Goal: Find specific page/section: Find specific page/section

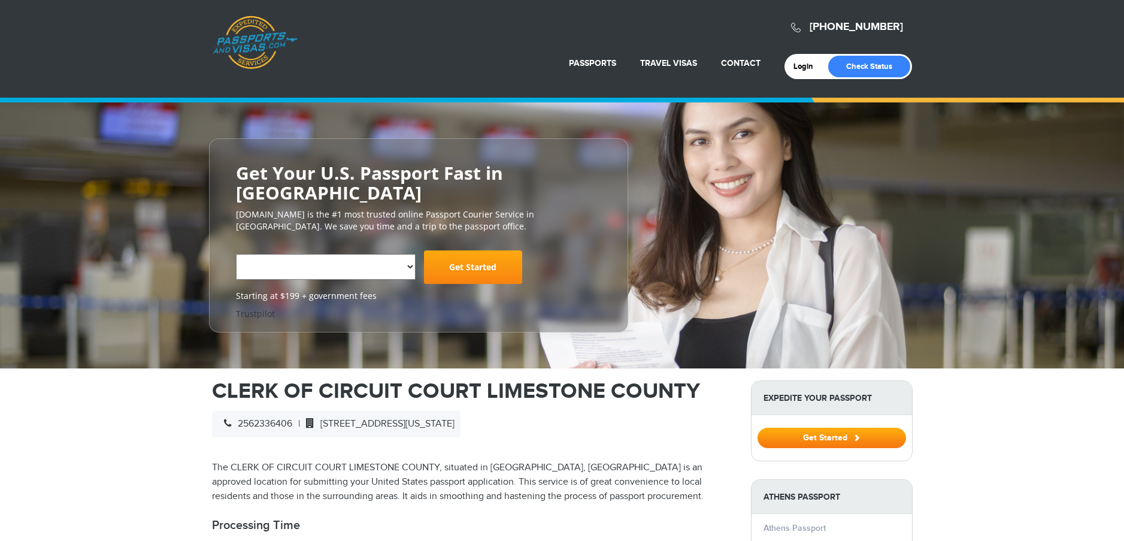
select select "**********"
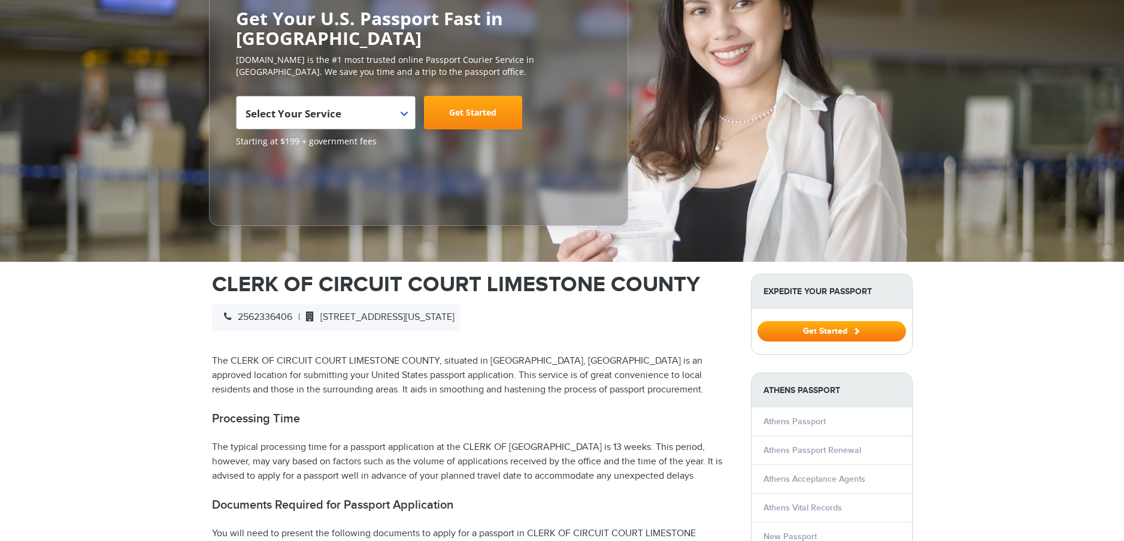
scroll to position [250, 0]
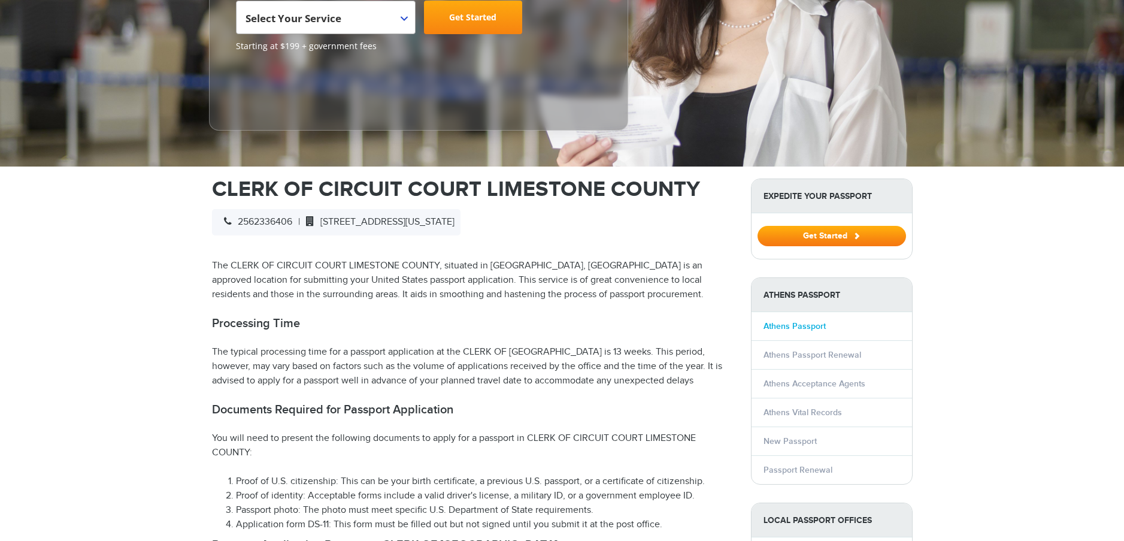
click at [805, 321] on link "Athens Passport" at bounding box center [795, 326] width 62 height 10
